Goal: Information Seeking & Learning: Learn about a topic

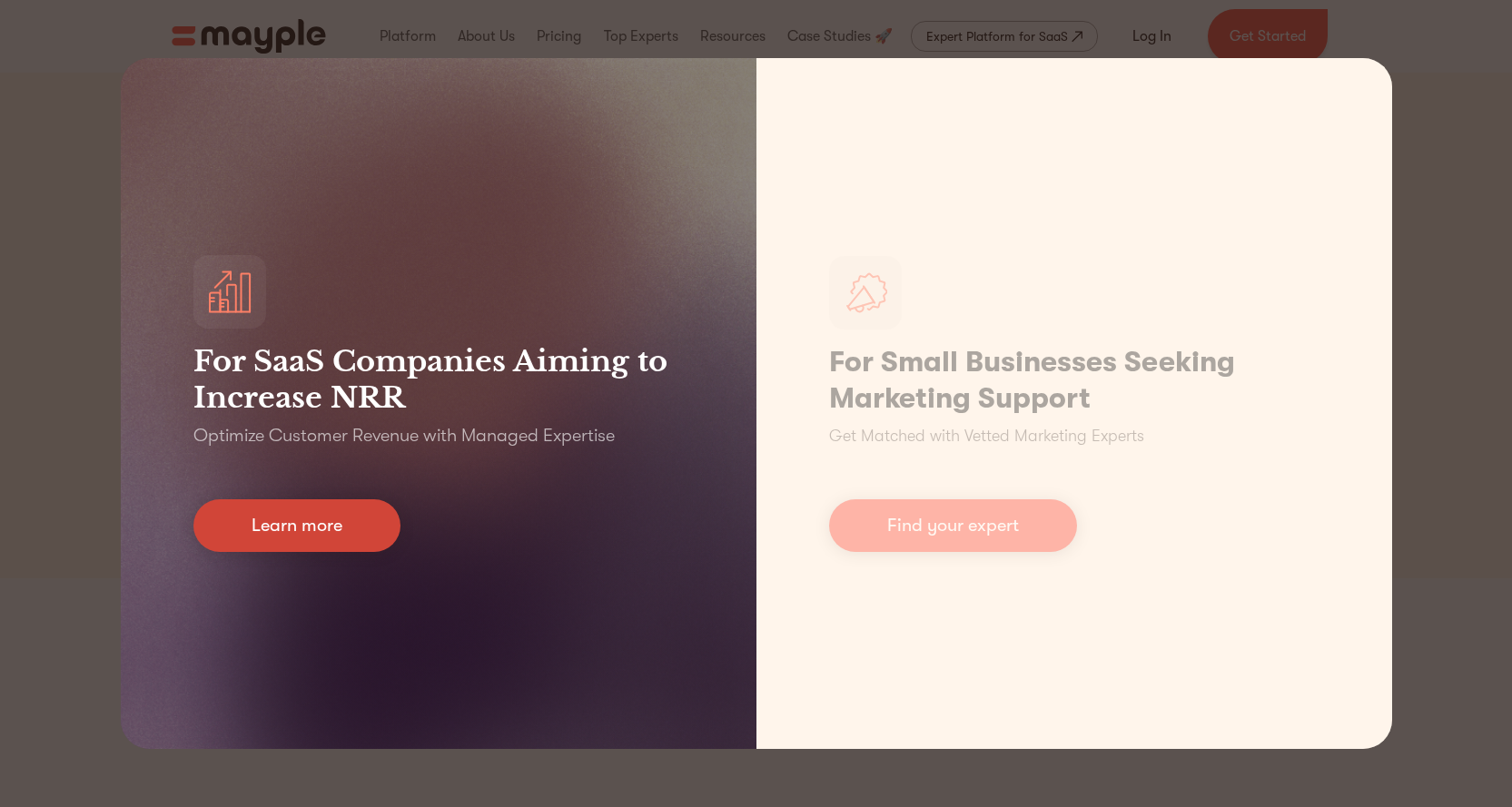
click at [361, 510] on link "Learn more" at bounding box center [297, 525] width 207 height 52
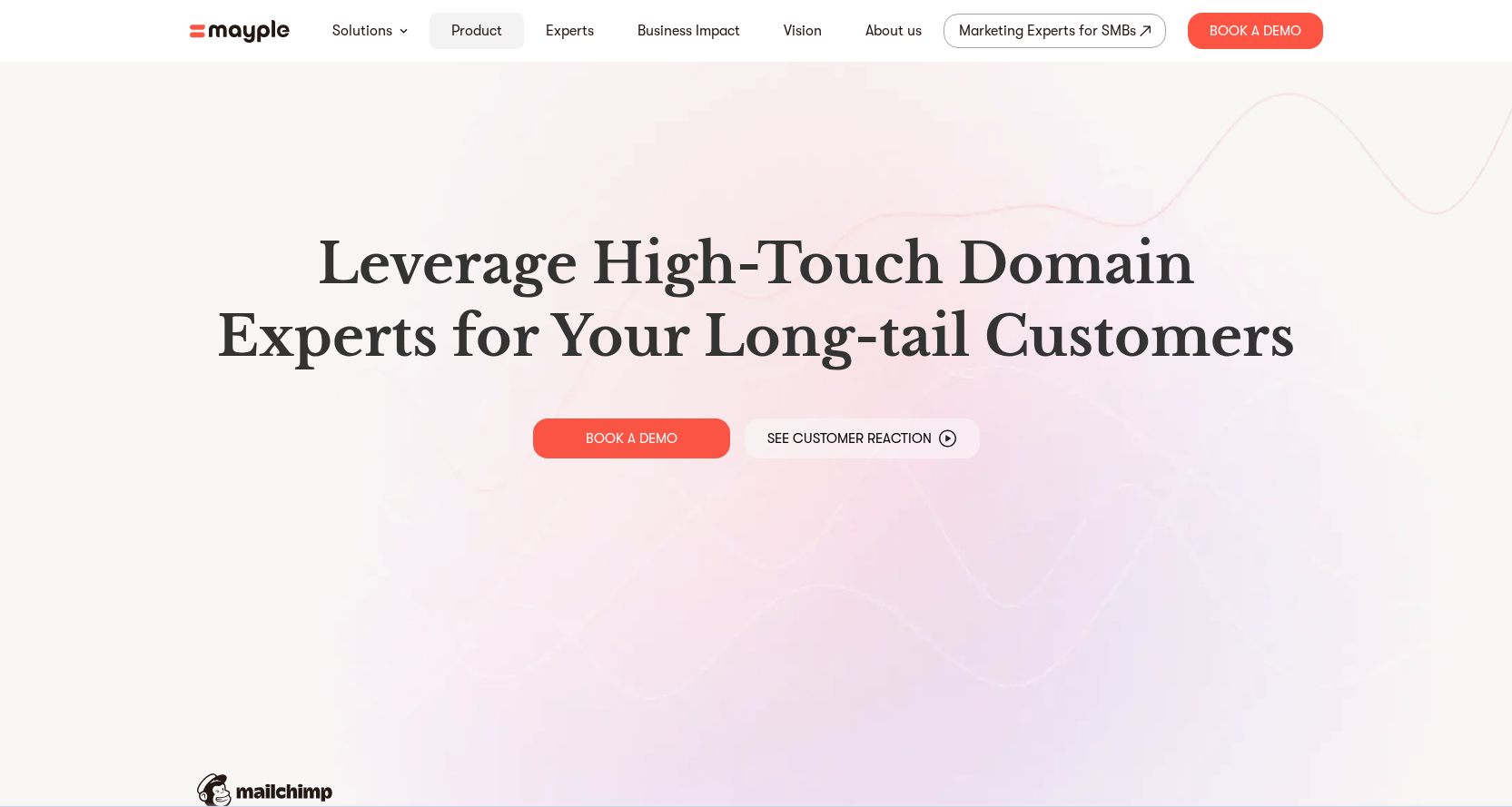
click at [469, 30] on link "Product" at bounding box center [477, 31] width 51 height 22
